Goal: Find specific page/section

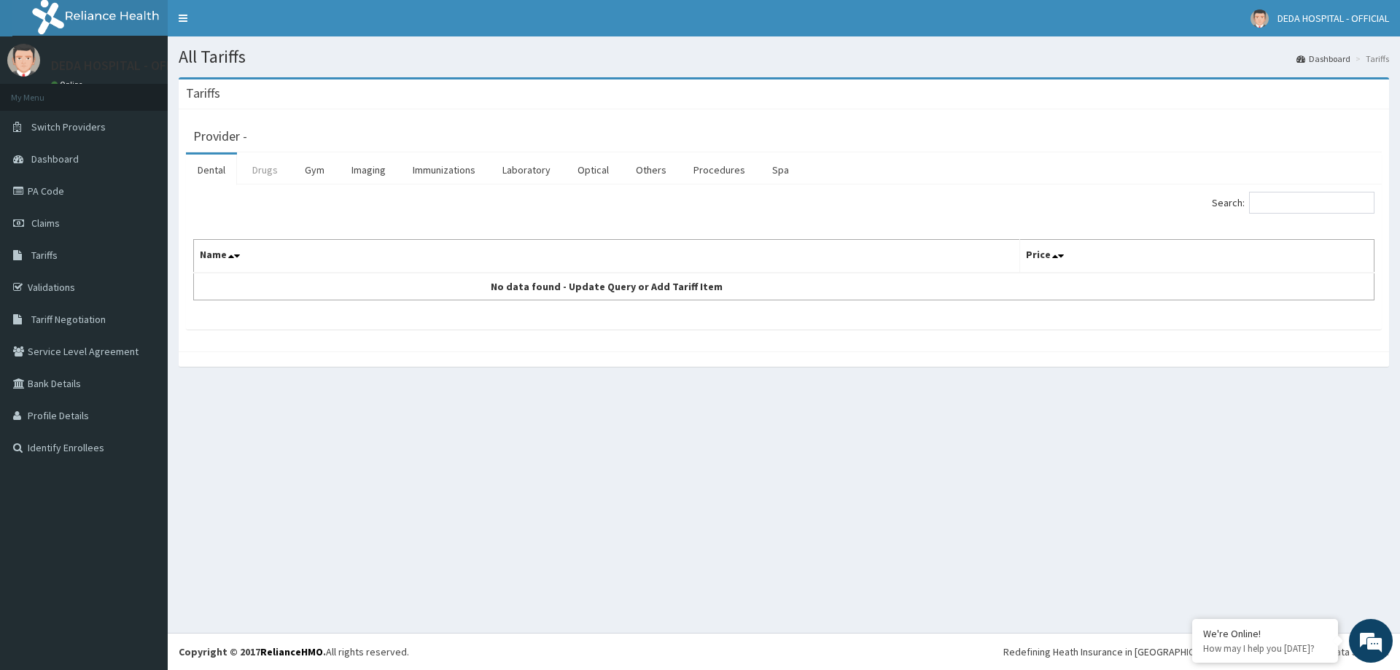
click at [262, 171] on link "Drugs" at bounding box center [265, 170] width 49 height 31
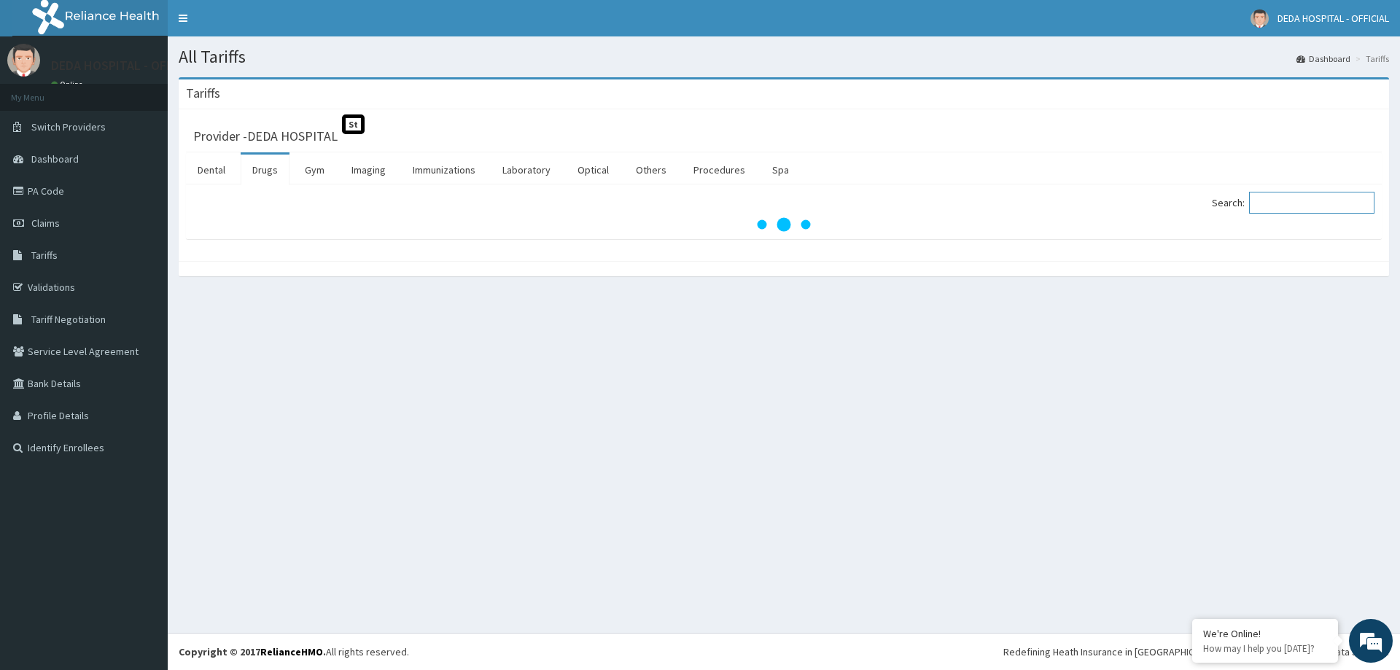
click at [1284, 199] on input "Search:" at bounding box center [1311, 203] width 125 height 22
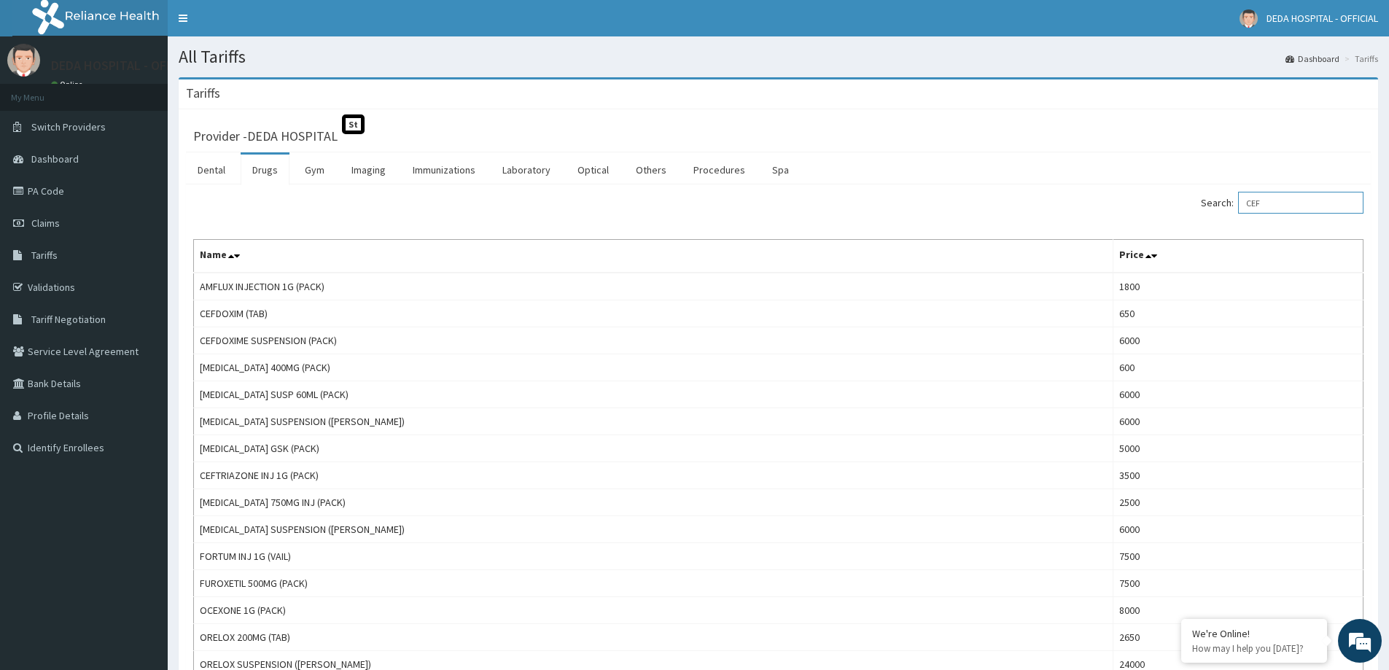
type input "CEF"
click at [61, 190] on link "PA Code" at bounding box center [84, 191] width 168 height 32
